Goal: Use online tool/utility: Utilize a website feature to perform a specific function

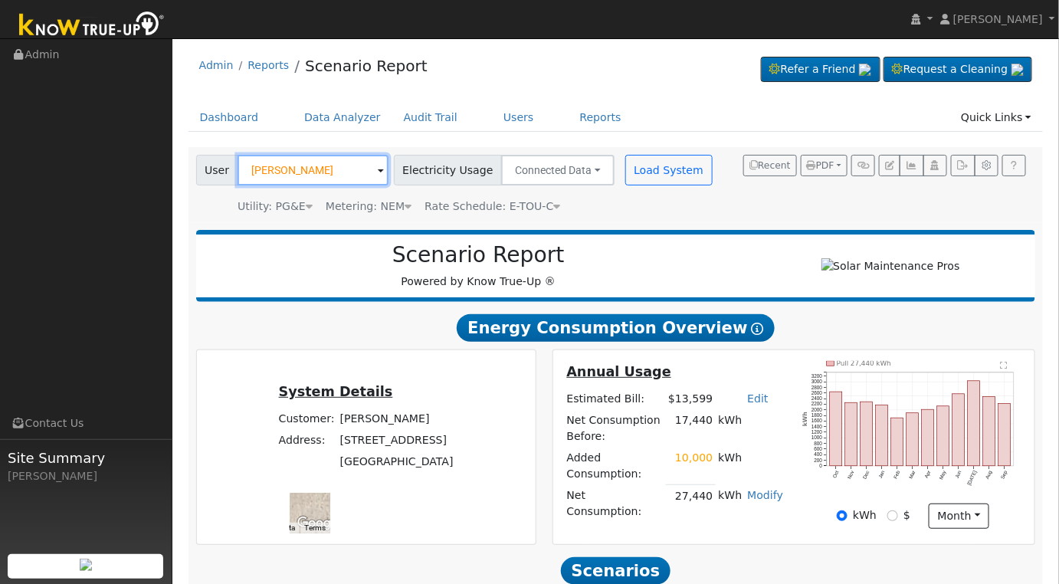
click at [339, 167] on input "TOBY PORTER" at bounding box center [312, 170] width 151 height 31
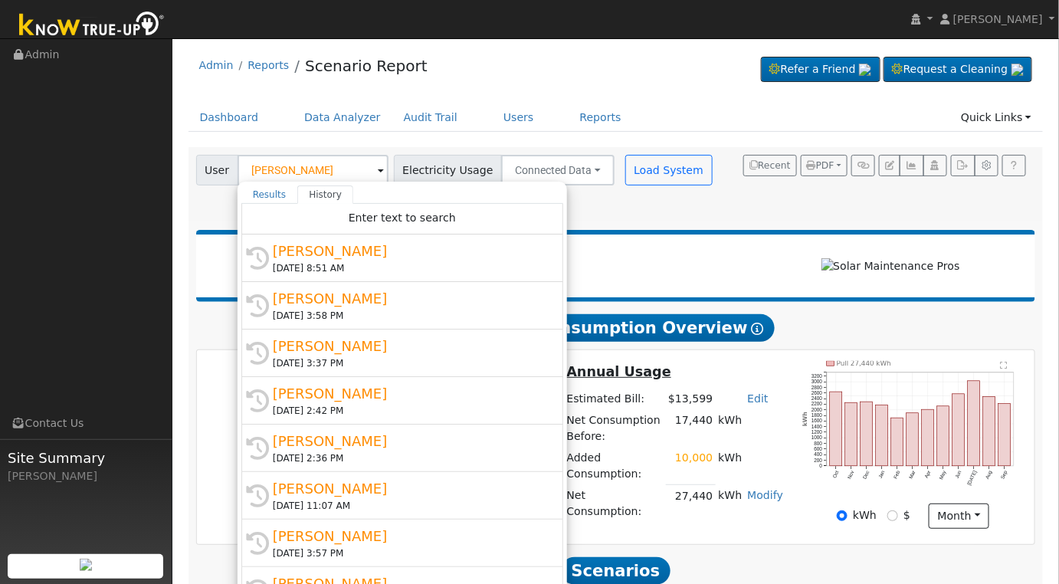
click at [329, 184] on div "Results History "TOBY PORTER" not found Create new user "TOBY PORTER" Enter tex…" at bounding box center [401, 396] width 329 height 428
click at [343, 173] on input "TOBY PORTER" at bounding box center [312, 170] width 151 height 31
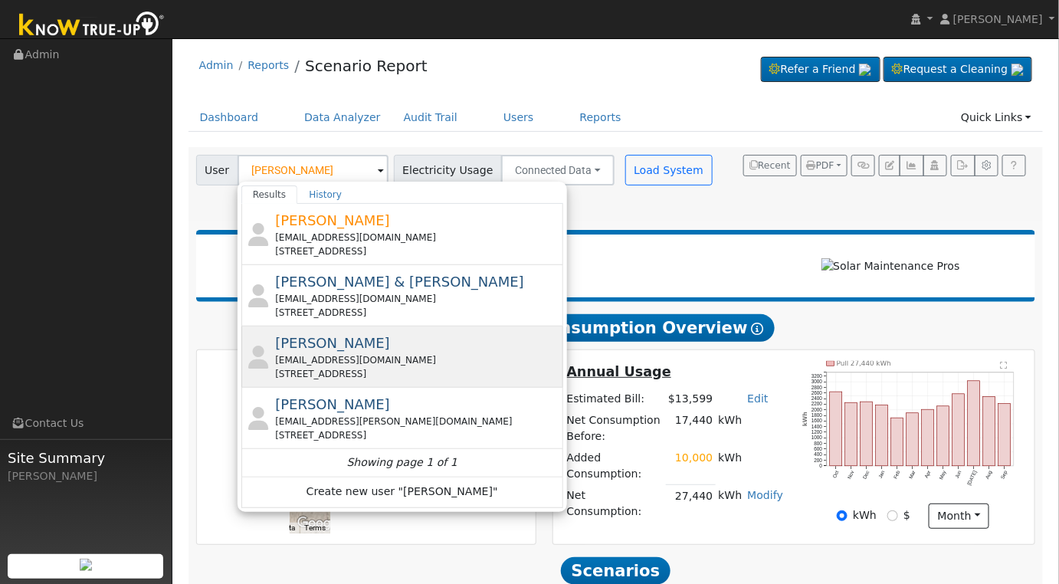
click at [476, 353] on div "fergusonpatrickj@gmail.com" at bounding box center [417, 360] width 284 height 14
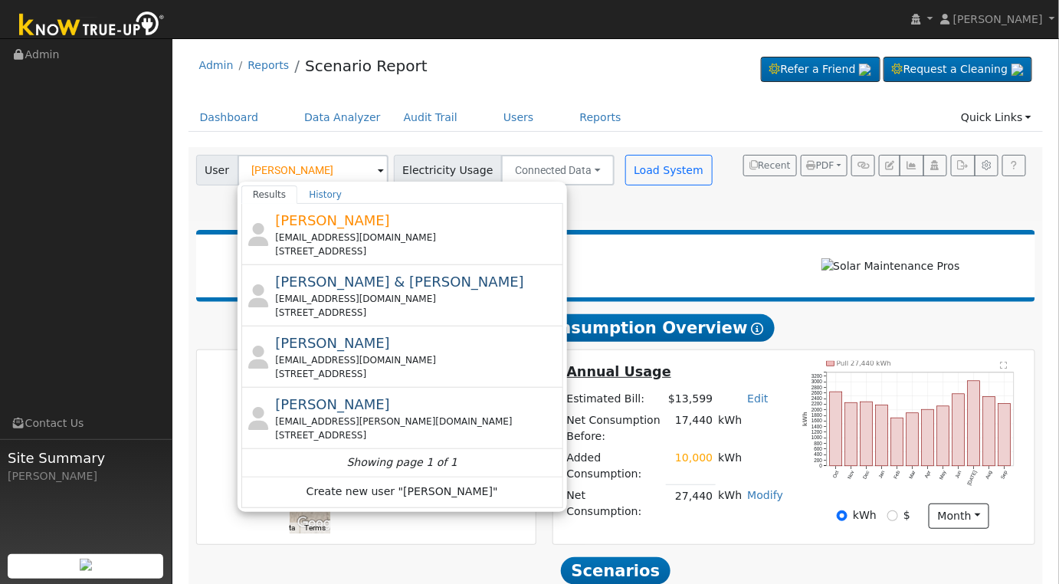
type input "Patrick Ferguson"
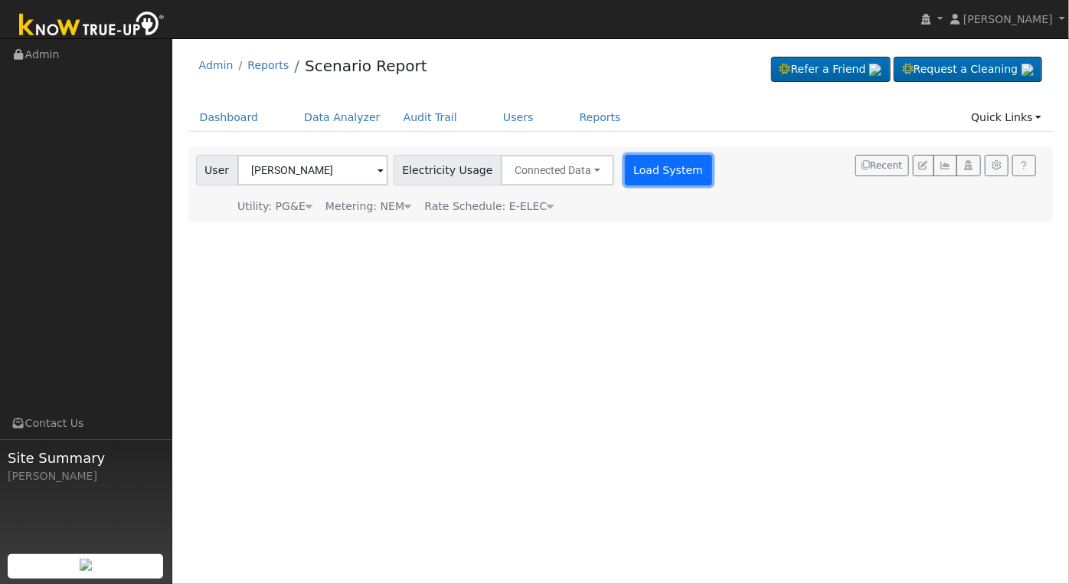
click at [643, 169] on button "Load System" at bounding box center [668, 170] width 87 height 31
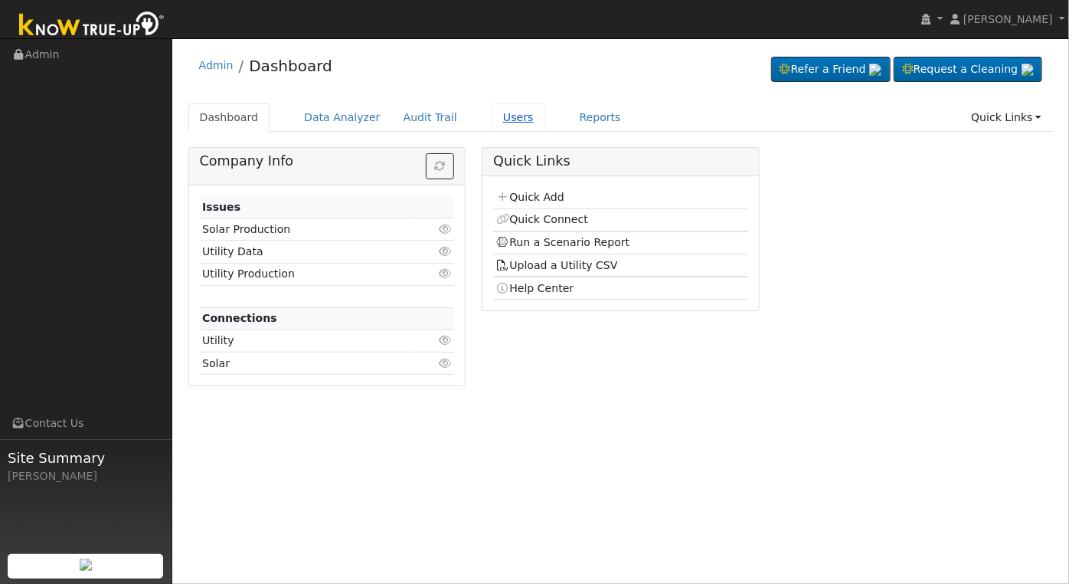
click at [500, 119] on link "Users" at bounding box center [519, 117] width 54 height 28
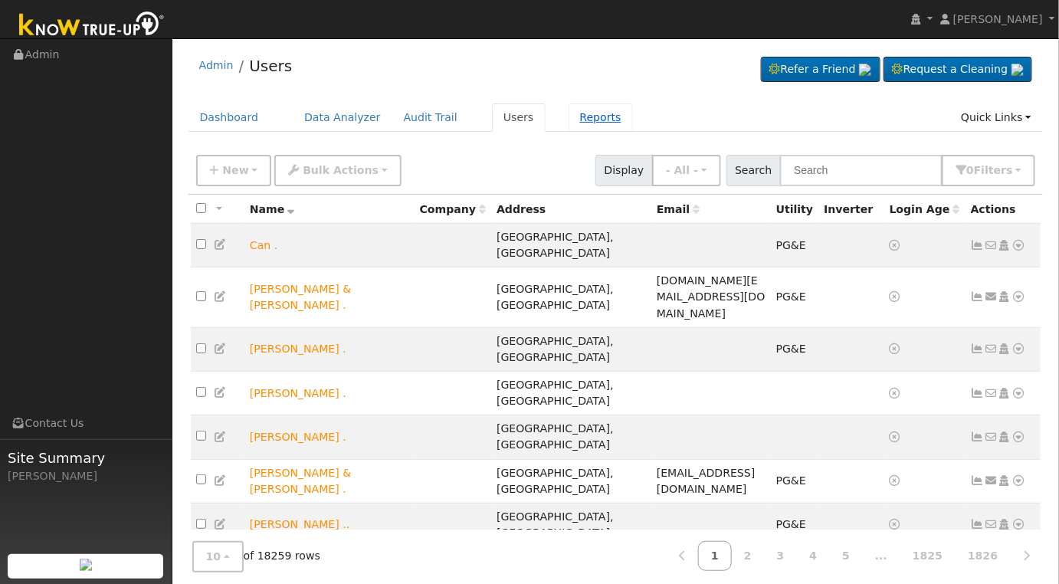
click at [568, 117] on link "Reports" at bounding box center [600, 117] width 64 height 28
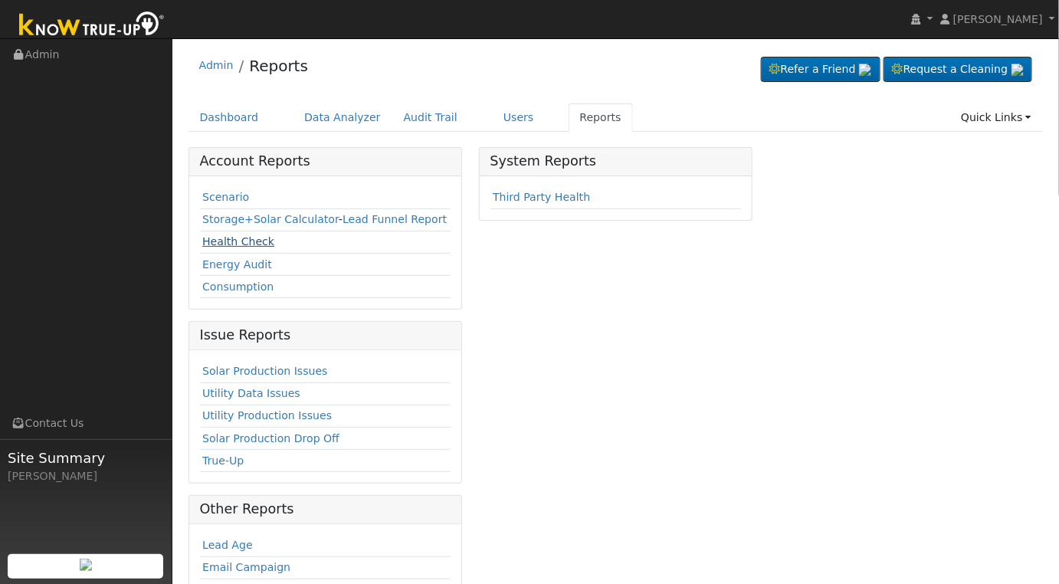
click at [237, 237] on link "Health Check" at bounding box center [238, 241] width 72 height 12
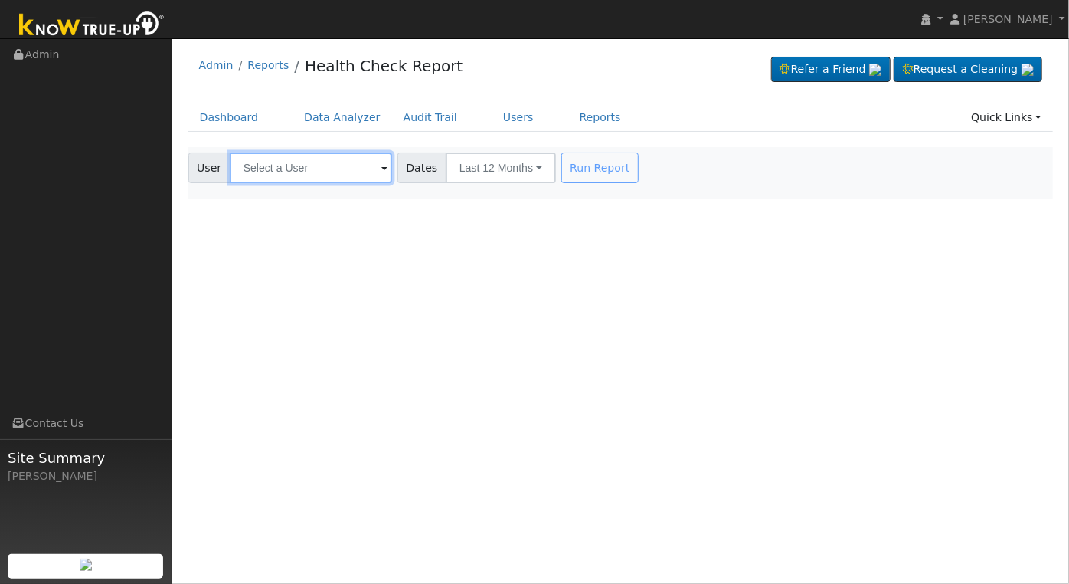
click at [351, 173] on input "text" at bounding box center [311, 167] width 162 height 31
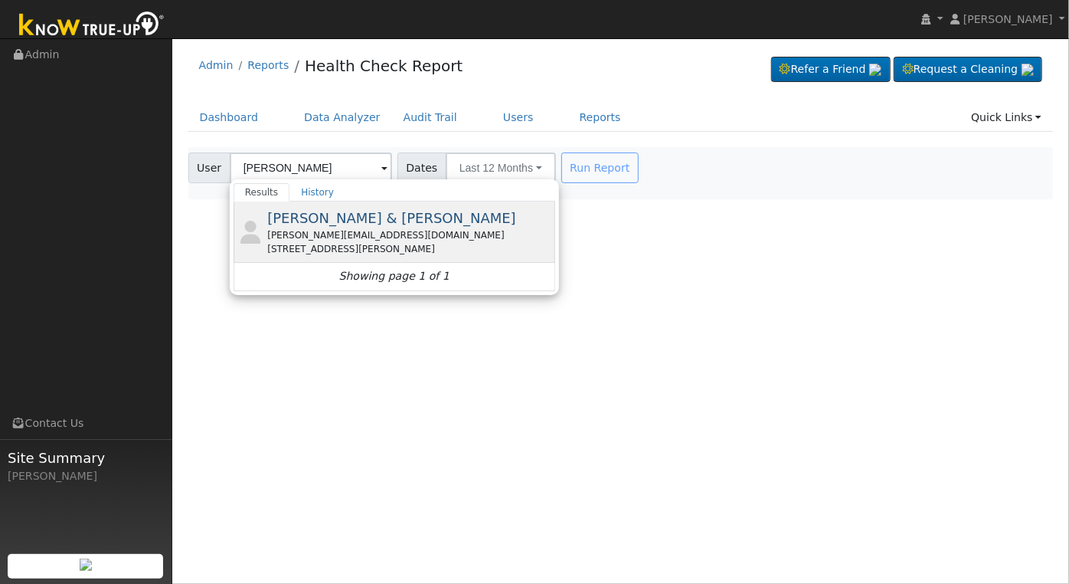
click at [414, 234] on div "[PERSON_NAME][EMAIL_ADDRESS][DOMAIN_NAME]" at bounding box center [409, 235] width 284 height 14
type input "[PERSON_NAME] & [PERSON_NAME]"
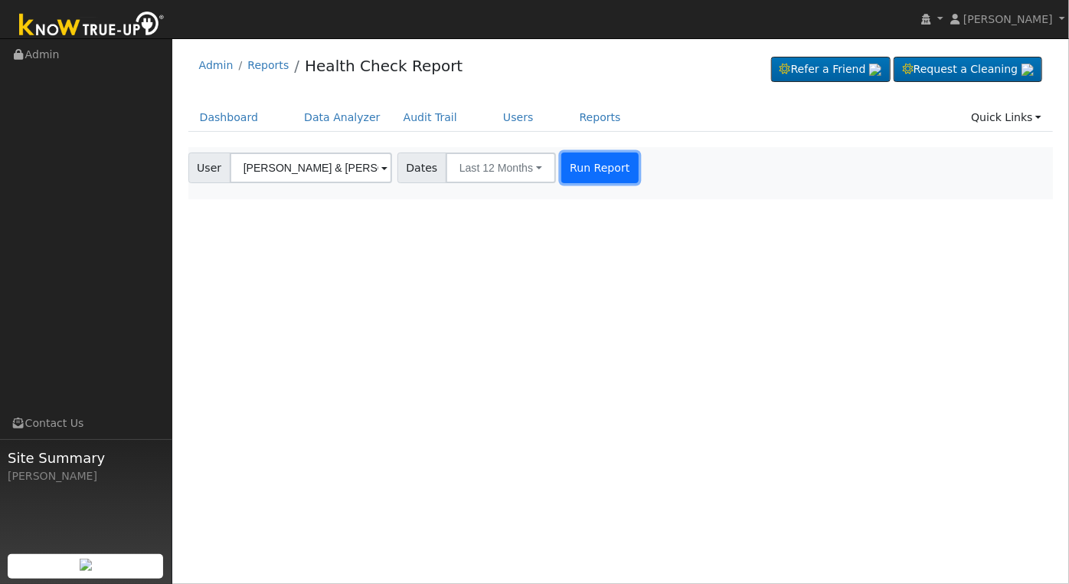
click at [607, 178] on button "Run Report" at bounding box center [600, 167] width 77 height 31
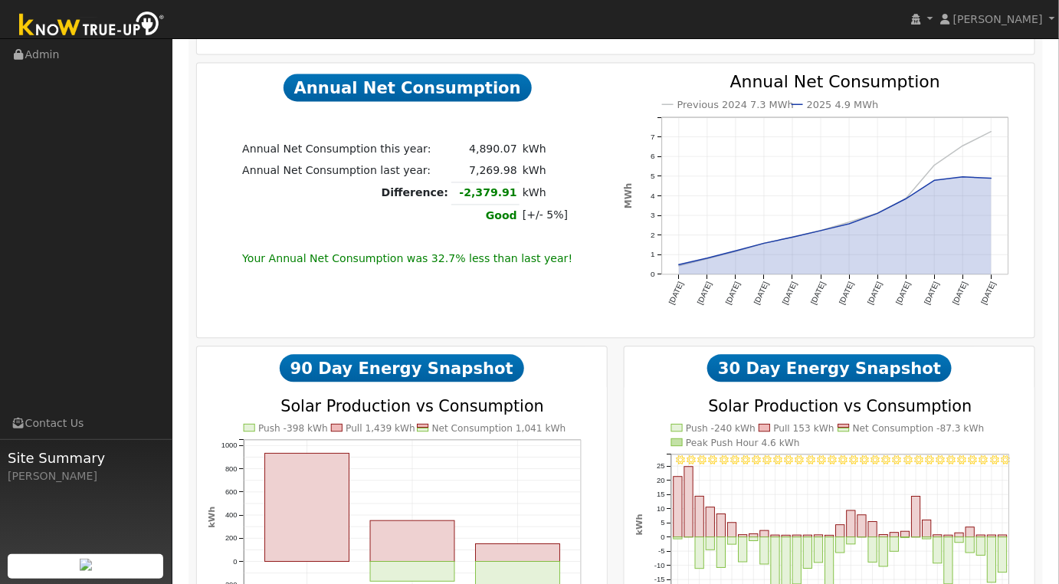
scroll to position [1076, 0]
